Goal: Information Seeking & Learning: Learn about a topic

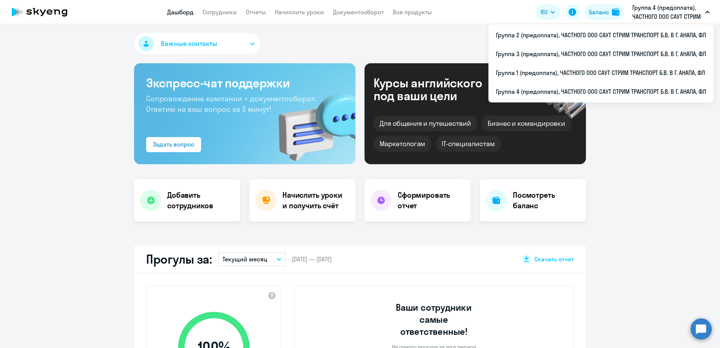
select select "30"
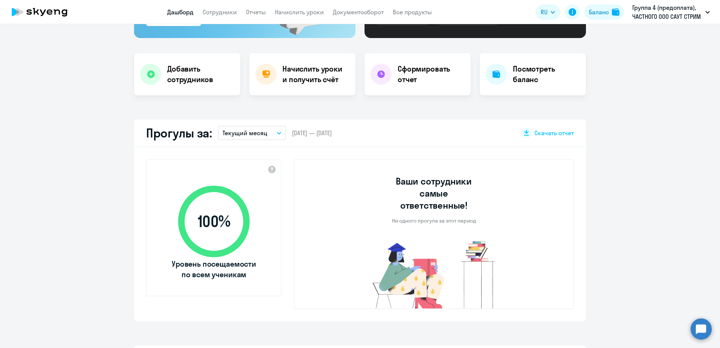
scroll to position [113, 0]
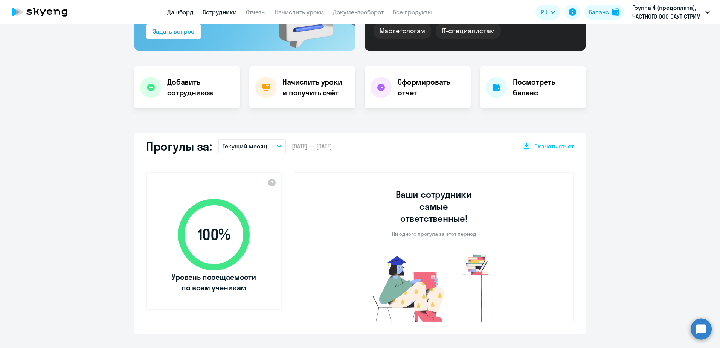
click at [229, 13] on link "Сотрудники" at bounding box center [220, 12] width 34 height 8
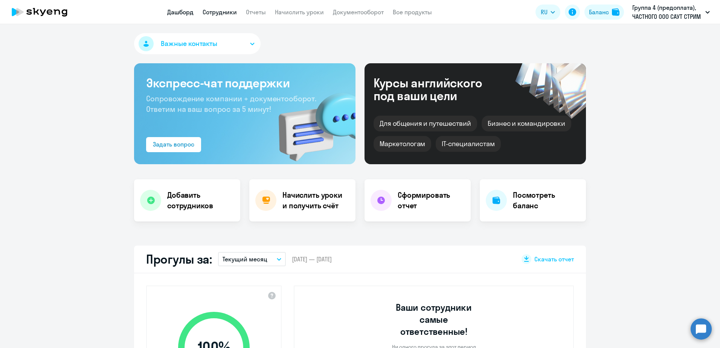
select select "30"
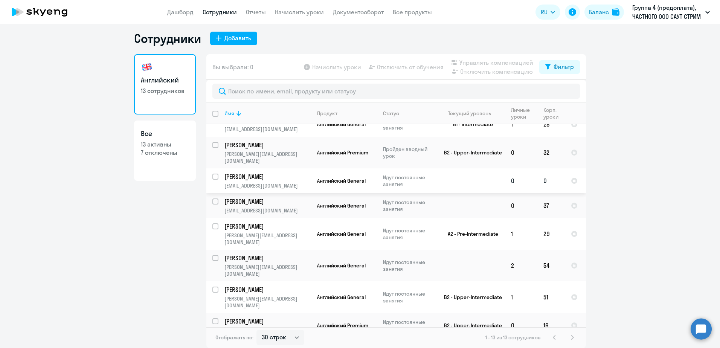
scroll to position [139, 0]
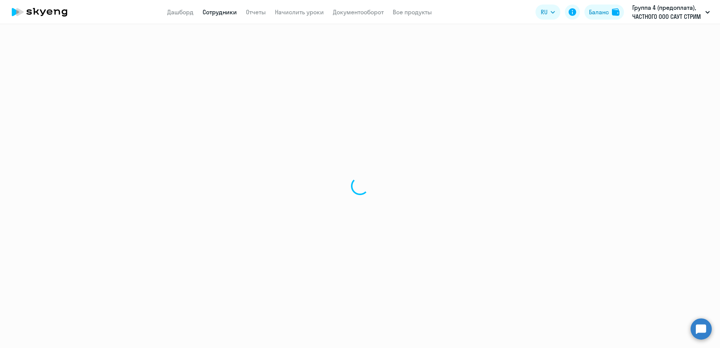
select select "english"
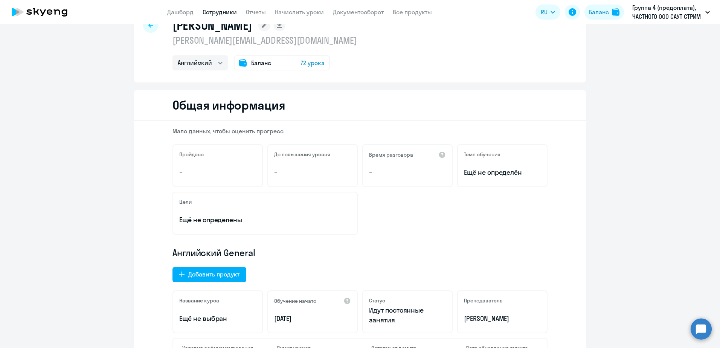
scroll to position [75, 0]
